Goal: Complete application form

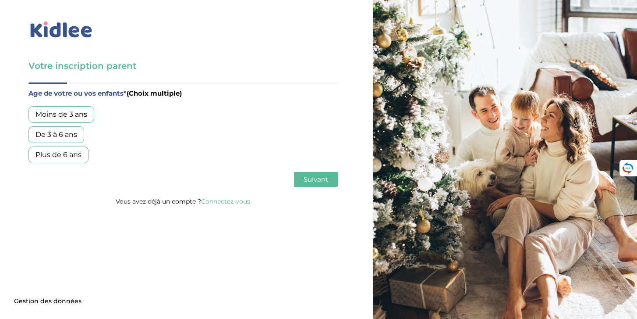
click at [78, 113] on div "Moins de 3 ans" at bounding box center [61, 114] width 66 height 17
click at [316, 178] on span "Suivant" at bounding box center [316, 179] width 25 height 8
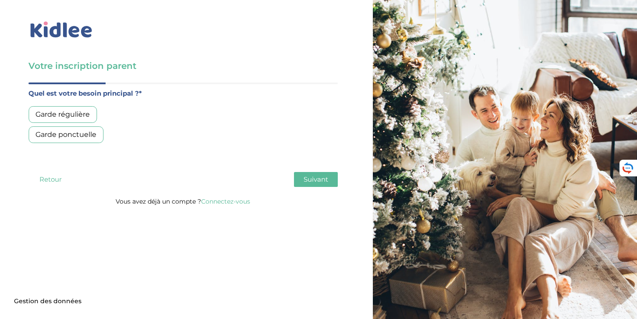
click at [68, 115] on div "Garde régulière" at bounding box center [62, 114] width 68 height 17
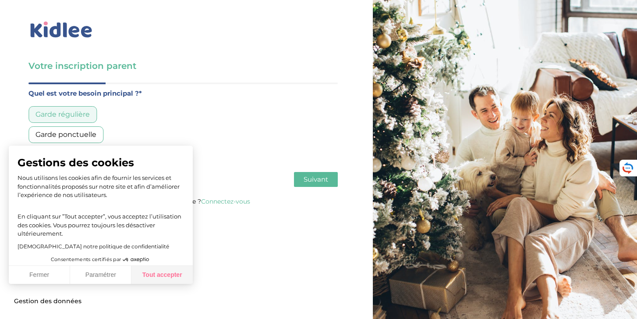
click at [155, 267] on button "Tout accepter" at bounding box center [161, 275] width 61 height 18
checkbox input "true"
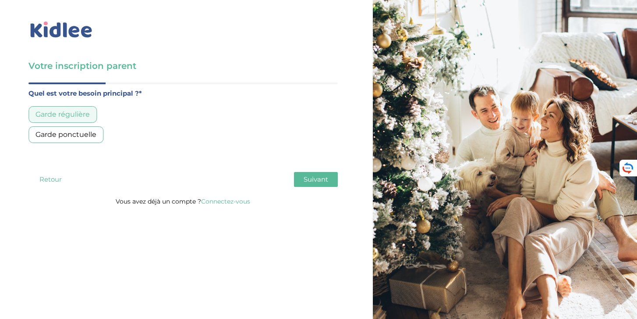
click at [313, 177] on span "Suivant" at bounding box center [316, 179] width 25 height 8
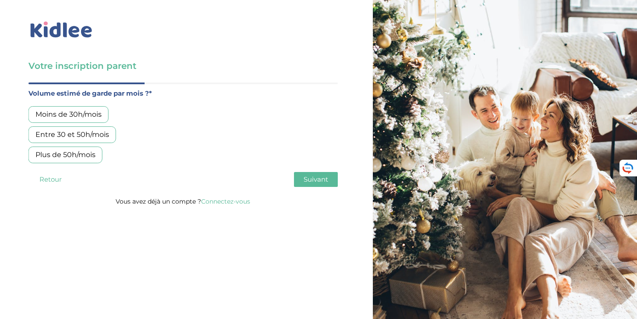
click at [87, 139] on div "Entre 30 et 50h/mois" at bounding box center [72, 134] width 88 height 17
click at [304, 178] on span "Suivant" at bounding box center [316, 179] width 25 height 8
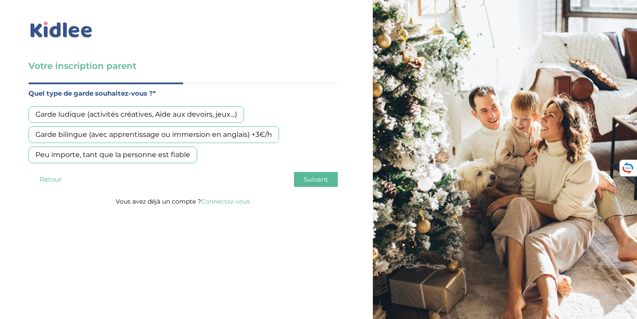
click at [153, 159] on div "Peu importe, tant que la personne est fiable" at bounding box center [112, 154] width 169 height 17
click at [318, 178] on span "Suivant" at bounding box center [316, 179] width 25 height 8
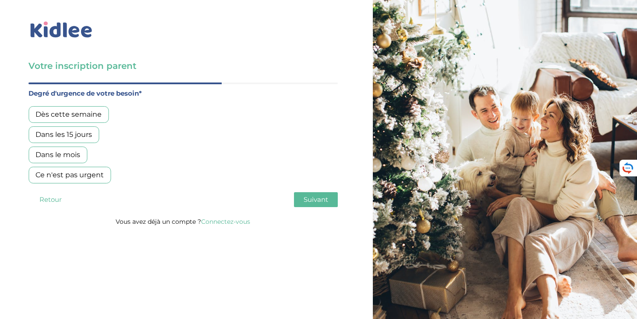
click at [55, 152] on div "Dans le mois" at bounding box center [57, 154] width 59 height 17
click at [46, 176] on div "Ce n'est pas urgent" at bounding box center [69, 175] width 82 height 17
click at [305, 204] on button "Suivant" at bounding box center [316, 199] width 44 height 15
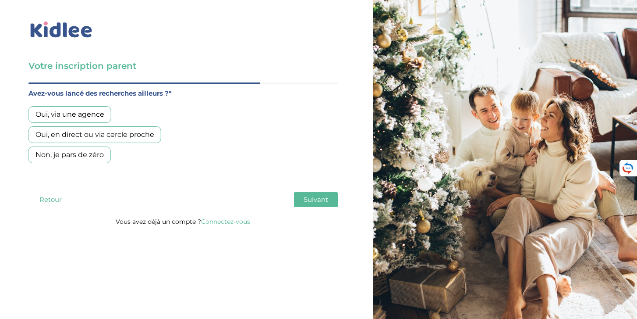
click at [88, 136] on div "Oui, en direct ou via cercle proche" at bounding box center [94, 134] width 133 height 17
click at [311, 195] on span "Suivant" at bounding box center [316, 199] width 25 height 8
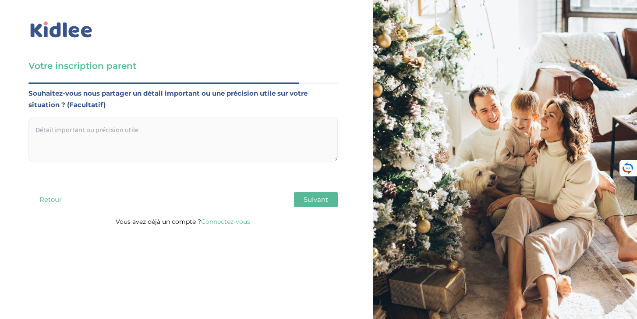
click at [313, 197] on span "Suivant" at bounding box center [316, 199] width 25 height 8
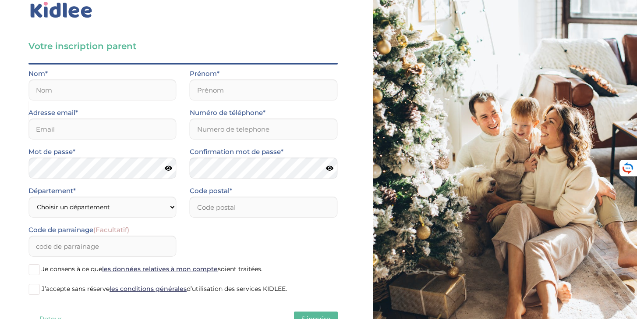
scroll to position [52, 0]
